Goal: Find specific page/section: Find specific page/section

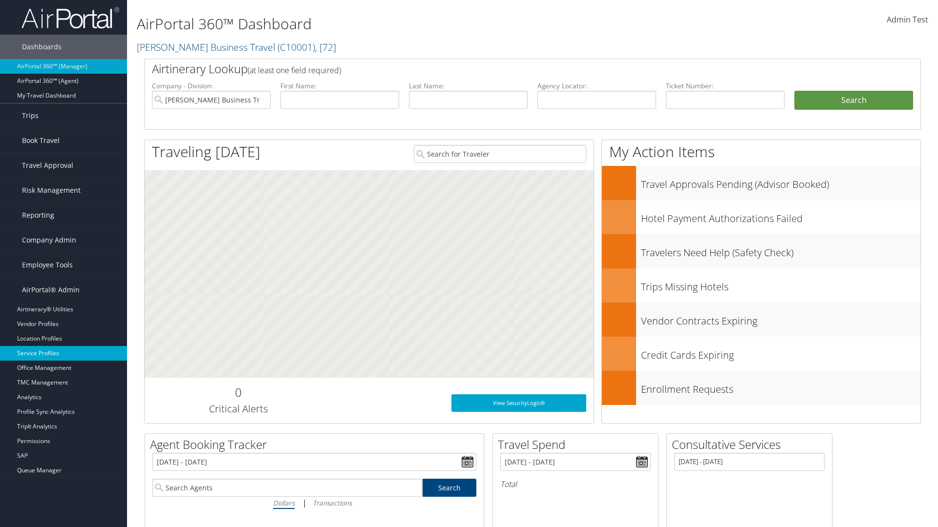
click at [63, 354] on link "Service Profiles" at bounding box center [63, 353] width 127 height 15
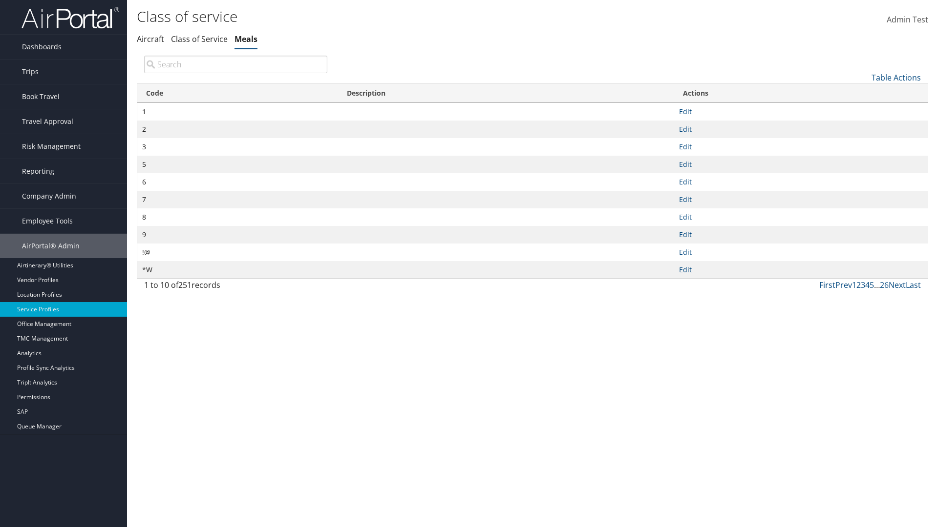
click at [237, 93] on th "Code" at bounding box center [237, 93] width 201 height 19
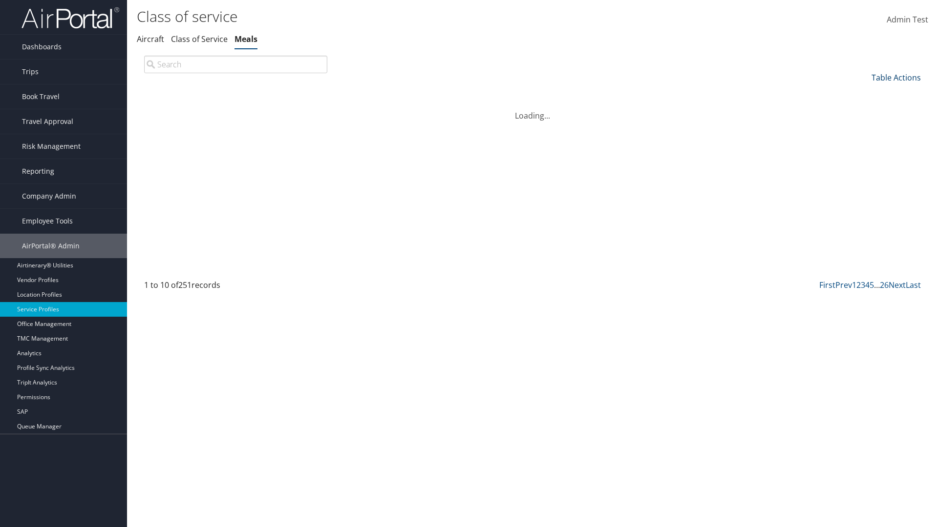
click at [237, 93] on th "Code" at bounding box center [237, 93] width 201 height 19
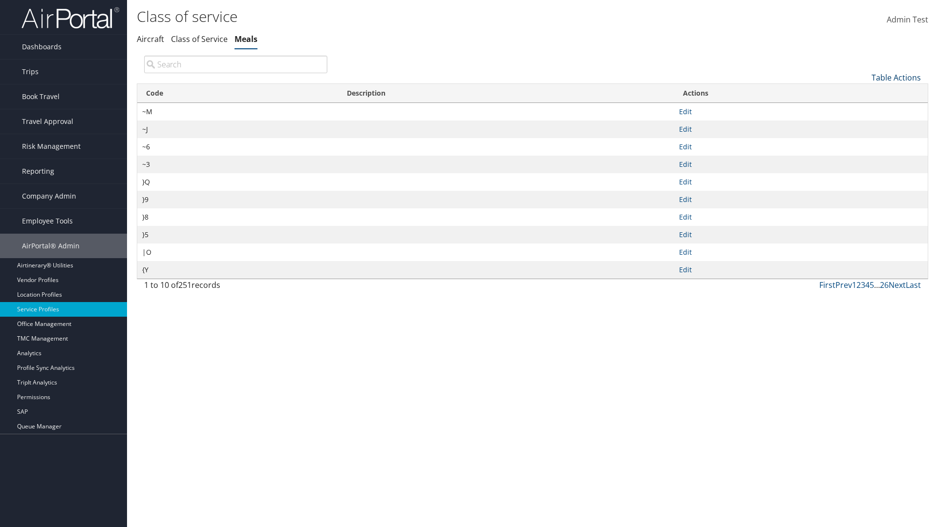
click at [896, 77] on link "Table Actions" at bounding box center [895, 77] width 49 height 11
click at [863, 142] on link "Page Length" at bounding box center [863, 142] width 128 height 17
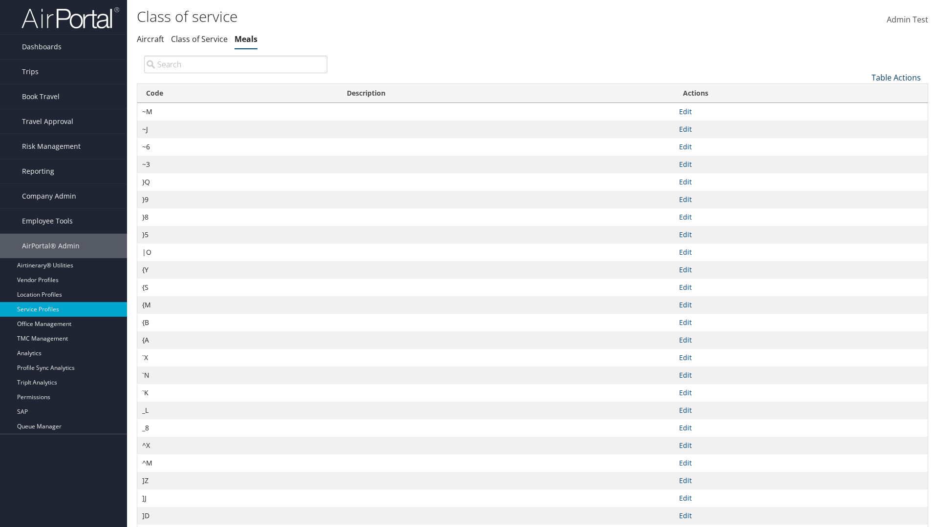
click at [896, 77] on link "Table Actions" at bounding box center [895, 77] width 49 height 11
